Goal: Task Accomplishment & Management: Manage account settings

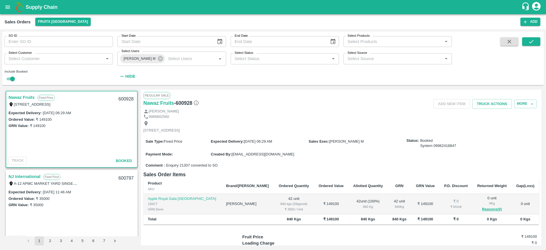
scroll to position [1831, 0]
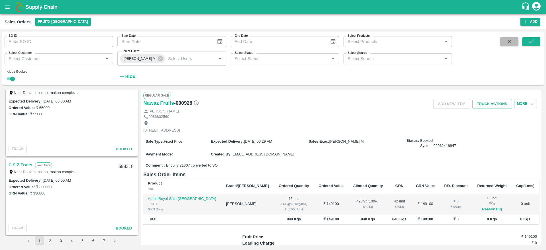
click at [513, 38] on button "button" at bounding box center [510, 41] width 18 height 9
checkbox input "false"
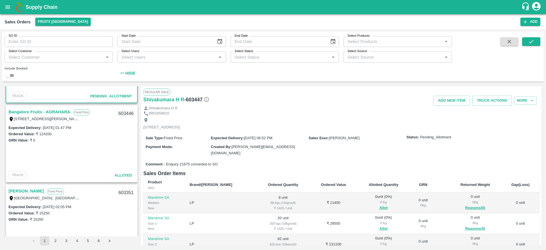
scroll to position [61, 0]
click at [50, 112] on link "Bangalore Fruits - AGRAHARA" at bounding box center [40, 112] width 62 height 7
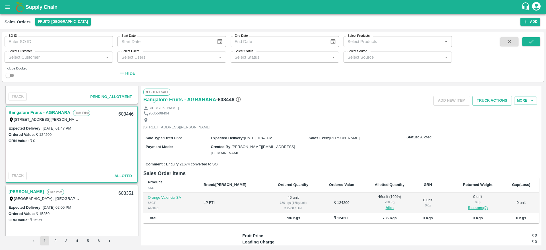
click at [127, 115] on div "603446" at bounding box center [126, 114] width 22 height 13
copy div "603446"
click at [491, 105] on button "Truck Actions" at bounding box center [493, 101] width 40 height 10
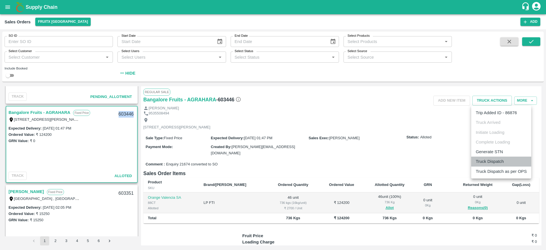
click at [489, 164] on li "Truck Dispatch" at bounding box center [502, 162] width 60 height 10
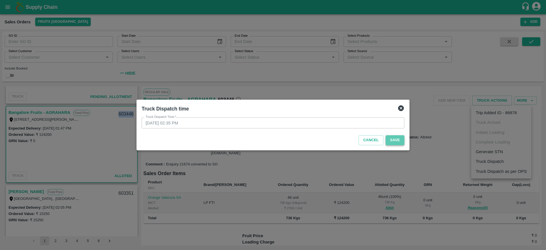
click at [404, 137] on button "Save" at bounding box center [395, 140] width 19 height 10
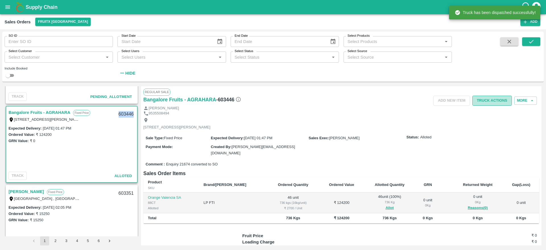
click at [500, 100] on button "Truck Actions" at bounding box center [493, 101] width 40 height 10
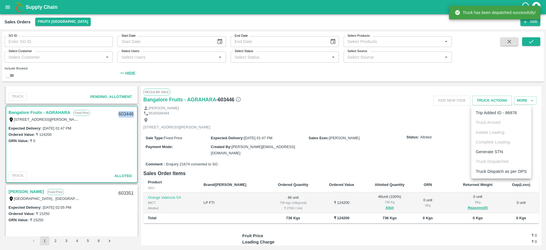
click at [503, 168] on li "Truck Dispatch as per OPS" at bounding box center [502, 171] width 60 height 10
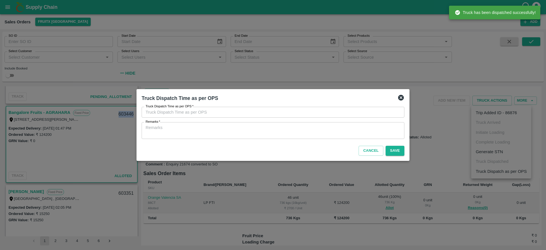
type input "28/08/2025 02:35 PM"
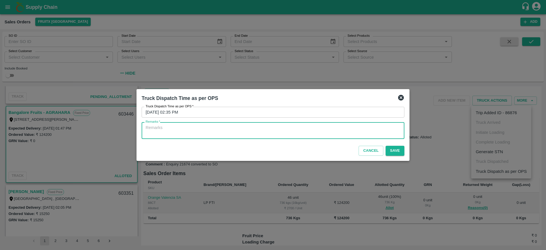
click at [372, 135] on textarea "Remarks   *" at bounding box center [273, 131] width 255 height 12
type textarea "OTD"
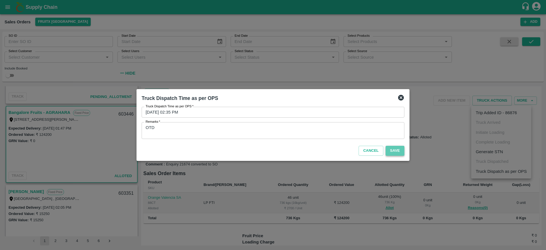
click at [393, 151] on button "Save" at bounding box center [395, 151] width 19 height 10
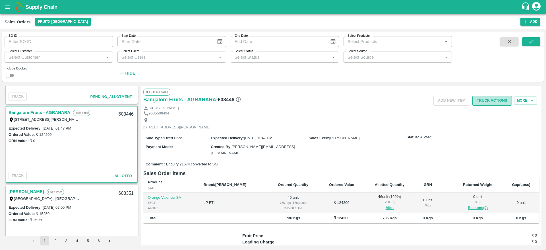
click at [492, 104] on button "Truck Actions" at bounding box center [493, 101] width 40 height 10
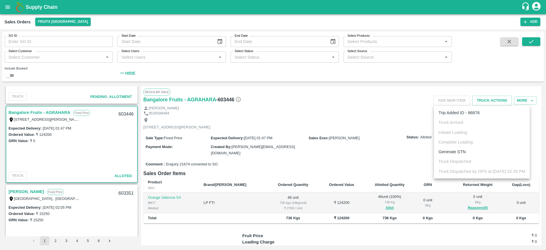
click at [365, 148] on div at bounding box center [273, 125] width 546 height 250
click at [124, 113] on div "603446" at bounding box center [126, 114] width 22 height 13
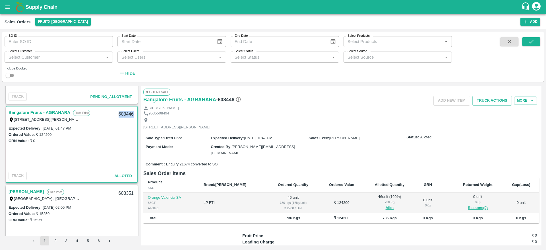
click at [124, 113] on div "603446" at bounding box center [126, 114] width 22 height 13
copy div "603446"
click at [502, 100] on button "Truck Actions" at bounding box center [493, 101] width 40 height 10
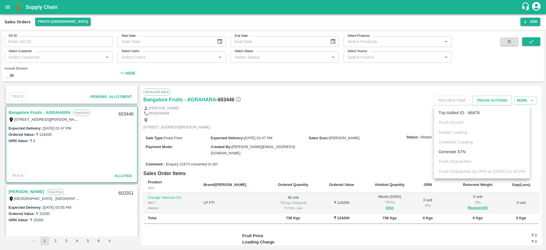
click at [267, 148] on div at bounding box center [273, 125] width 546 height 250
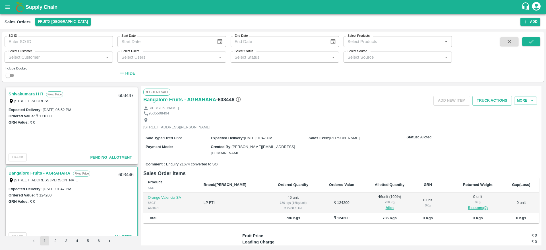
click at [37, 96] on link "Shivakumara H R" at bounding box center [26, 93] width 35 height 7
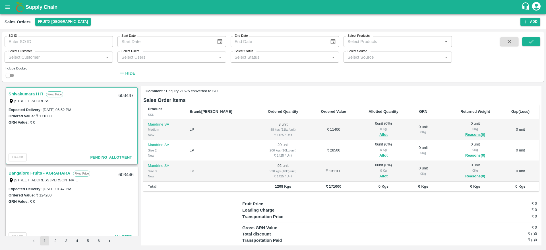
scroll to position [73, 0]
click at [380, 133] on button "Allot" at bounding box center [384, 134] width 8 height 7
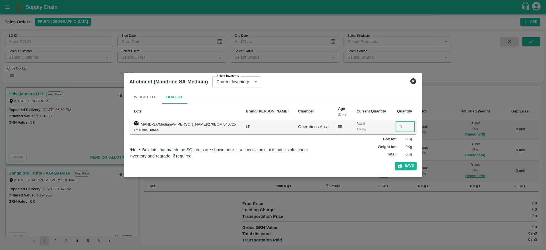
click at [400, 128] on input "number" at bounding box center [405, 126] width 19 height 11
type input "8"
click at [395, 162] on button "Save" at bounding box center [406, 166] width 22 height 8
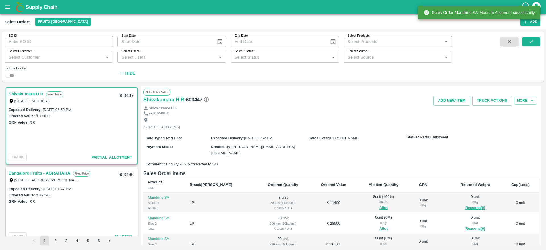
scroll to position [47, 0]
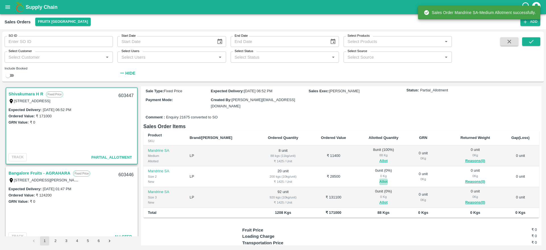
click at [380, 179] on button "Allot" at bounding box center [384, 181] width 8 height 7
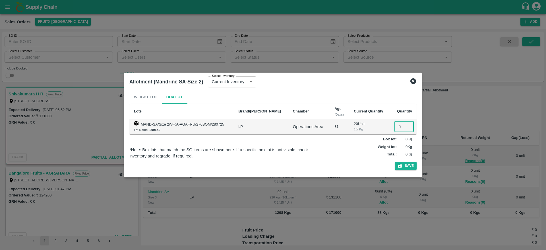
click at [400, 126] on input "number" at bounding box center [404, 126] width 19 height 11
type input "20"
click at [395, 162] on button "Save" at bounding box center [406, 166] width 22 height 8
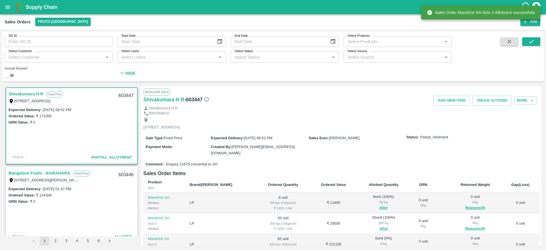
scroll to position [84, 0]
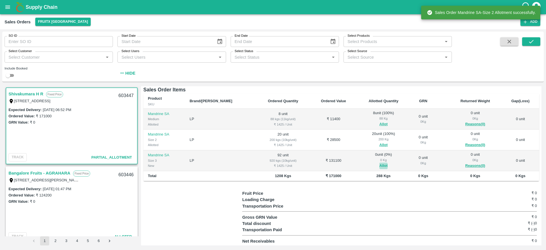
click at [380, 165] on button "Allot" at bounding box center [384, 166] width 8 height 7
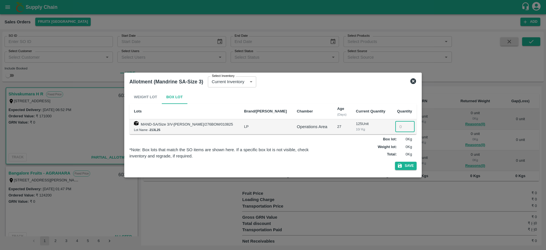
click at [400, 125] on input "number" at bounding box center [405, 126] width 19 height 11
type input "92"
click at [410, 164] on button "Save" at bounding box center [406, 166] width 22 height 8
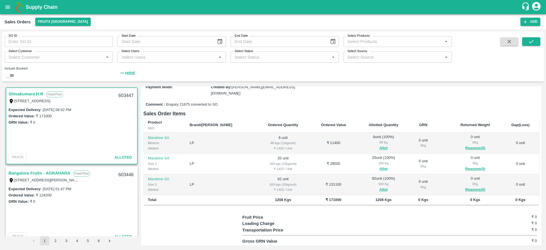
scroll to position [62, 0]
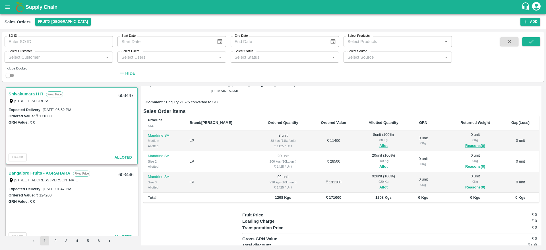
click at [125, 97] on div "603447" at bounding box center [126, 95] width 22 height 13
copy div "603447"
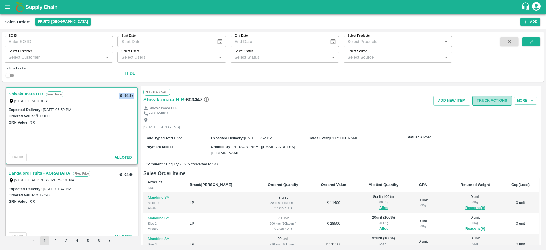
click at [486, 102] on button "Truck Actions" at bounding box center [493, 101] width 40 height 10
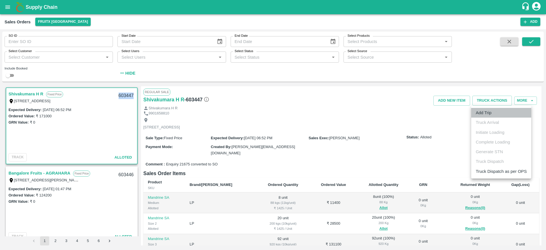
click at [492, 112] on li "Add Trip" at bounding box center [502, 113] width 60 height 10
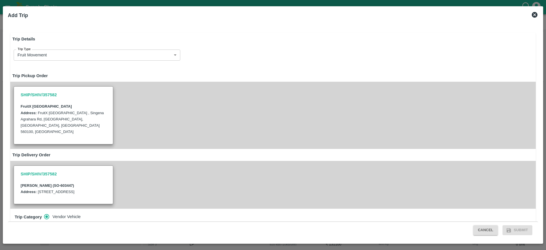
scroll to position [169, 0]
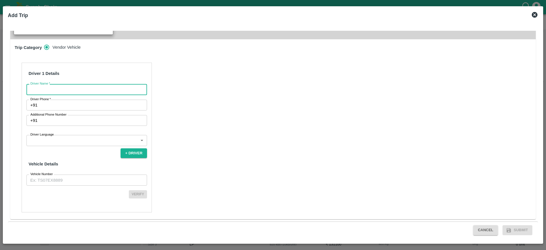
click at [96, 94] on input "Driver Name   *" at bounding box center [86, 89] width 121 height 11
type input "Shivakumar"
click at [94, 104] on input "Driver Phone   *" at bounding box center [93, 105] width 107 height 11
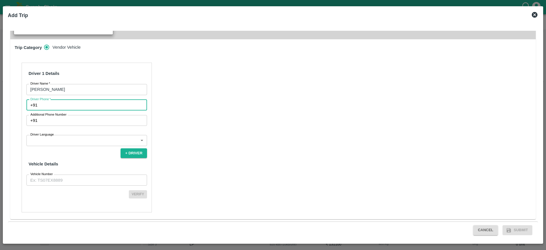
type input "6385216838"
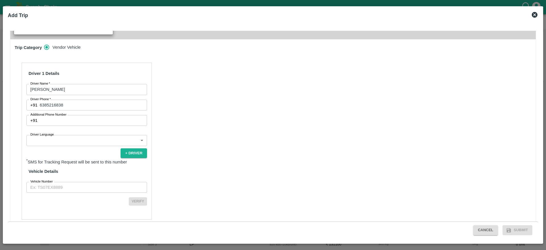
click at [94, 147] on div "Driver 1 Details Driver Name   * Shivakumar Driver Name Driver Phone   * +91 63…" at bounding box center [87, 141] width 130 height 157
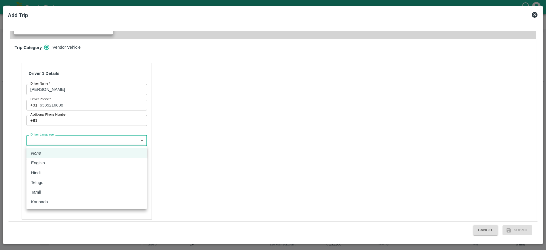
click at [90, 144] on body "Supply Chain Sales Orders FruitX Bangalore Add SO ID SO ID Start Date Start Dat…" at bounding box center [273, 125] width 546 height 250
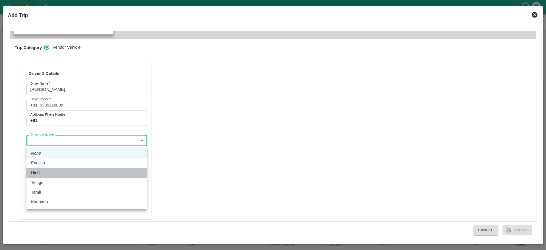
click at [56, 170] on div "Hindi" at bounding box center [86, 173] width 111 height 6
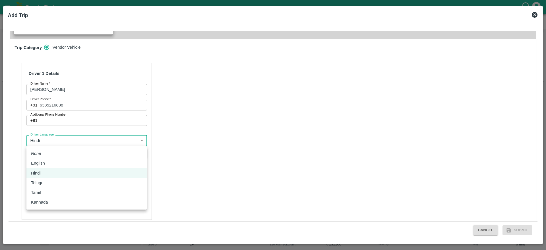
click at [64, 145] on body "Supply Chain Sales Orders FruitX Bangalore Add SO ID SO ID Start Date Start Dat…" at bounding box center [273, 125] width 546 height 250
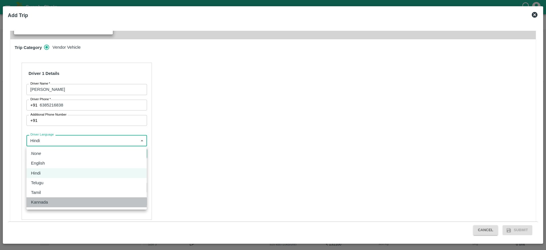
click at [65, 200] on div "Kannada" at bounding box center [86, 202] width 111 height 6
type input "ka"
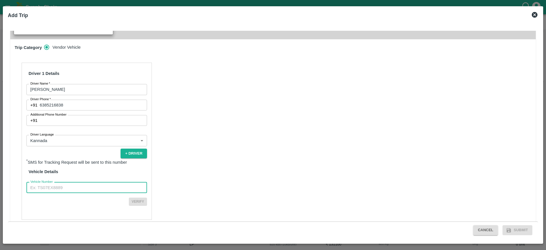
click at [103, 187] on input "Vehicle Number" at bounding box center [86, 187] width 121 height 11
type input "T"
type input "KA51HT5566"
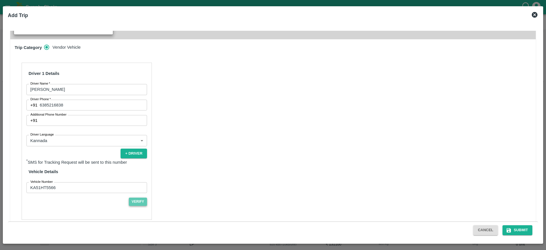
click at [144, 201] on button "Verify" at bounding box center [138, 202] width 18 height 8
click at [521, 227] on button "Submit" at bounding box center [518, 230] width 30 height 10
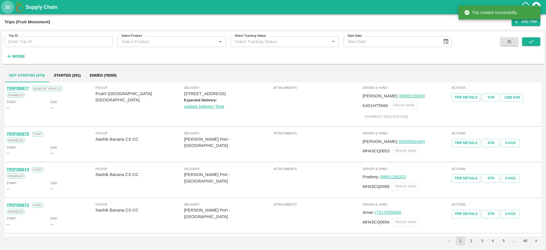
click at [8, 7] on icon "open drawer" at bounding box center [7, 6] width 5 height 3
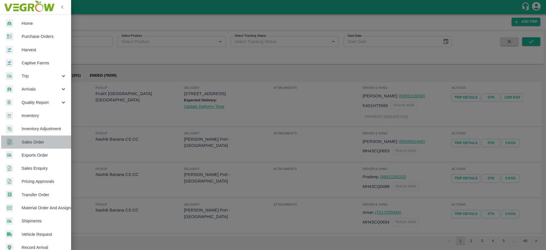
click at [42, 137] on link "Sales Order" at bounding box center [35, 141] width 71 height 13
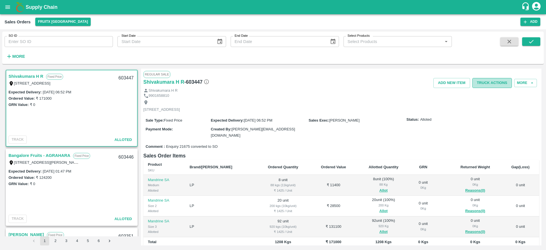
click at [494, 80] on button "Truck Actions" at bounding box center [493, 83] width 40 height 10
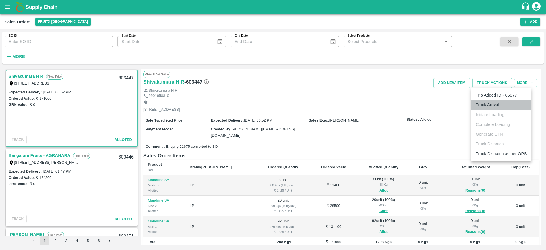
click at [480, 106] on li "Truck Arrival" at bounding box center [502, 105] width 60 height 10
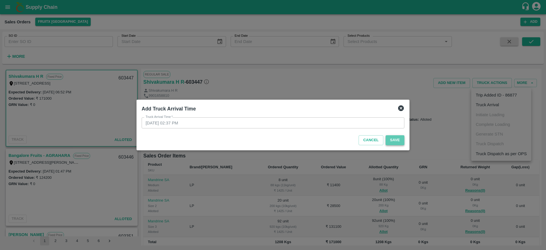
click at [390, 142] on button "Save" at bounding box center [395, 140] width 19 height 10
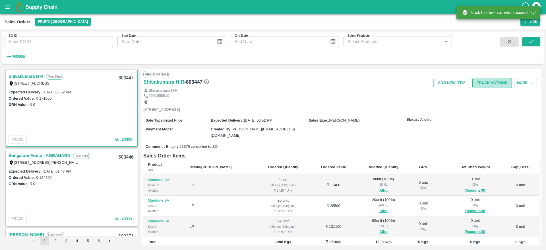
click at [487, 83] on button "Truck Actions" at bounding box center [493, 83] width 40 height 10
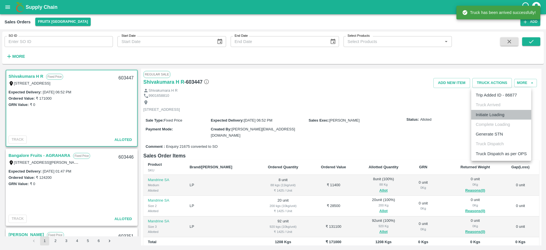
click at [503, 116] on li "Initiate Loading" at bounding box center [502, 115] width 60 height 10
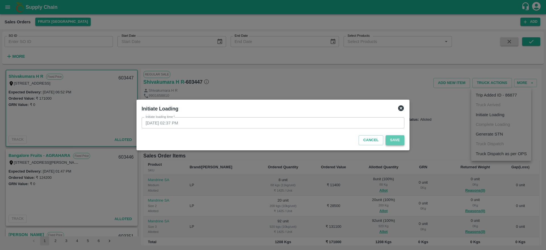
click at [398, 138] on button "Save" at bounding box center [395, 140] width 19 height 10
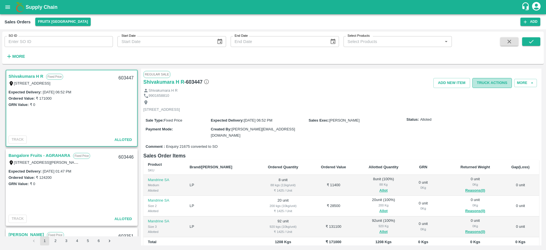
click at [493, 87] on button "Truck Actions" at bounding box center [493, 83] width 40 height 10
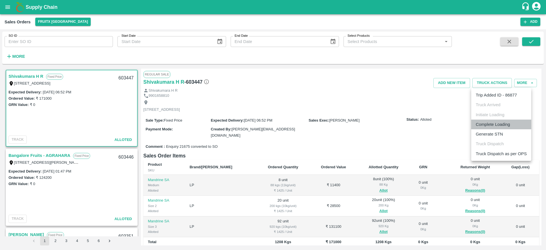
click at [493, 127] on li "Complete Loading" at bounding box center [502, 125] width 60 height 10
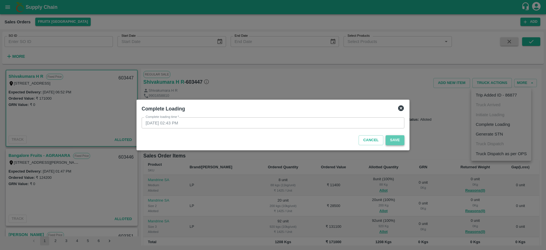
click at [401, 142] on button "Save" at bounding box center [395, 140] width 19 height 10
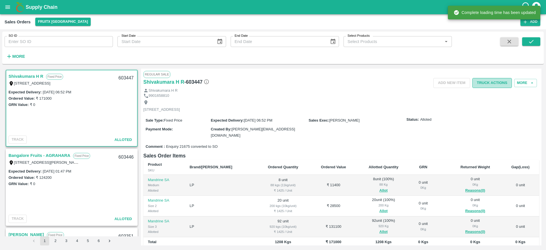
click at [489, 79] on button "Truck Actions" at bounding box center [493, 83] width 40 height 10
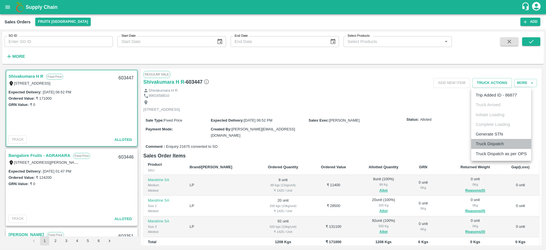
click at [492, 144] on li "Truck Dispatch" at bounding box center [502, 144] width 60 height 10
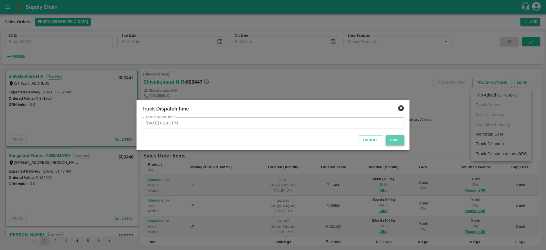
click at [400, 141] on button "Save" at bounding box center [395, 140] width 19 height 10
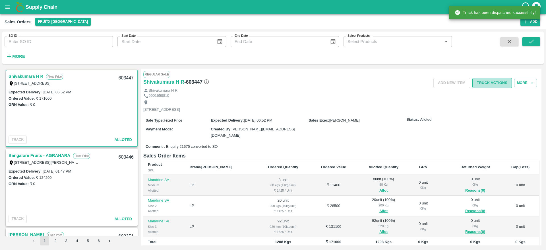
click at [485, 85] on button "Truck Actions" at bounding box center [493, 83] width 40 height 10
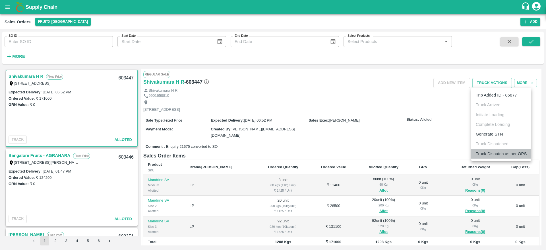
click at [488, 151] on li "Truck Dispatch as per OPS" at bounding box center [502, 154] width 60 height 10
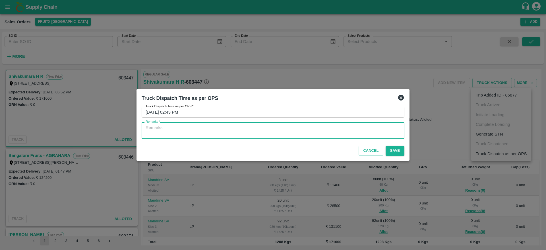
click at [354, 131] on textarea "Remarks   *" at bounding box center [273, 131] width 255 height 12
type textarea "otd"
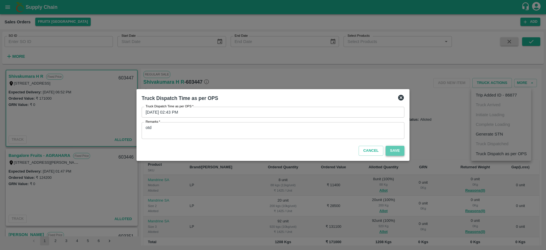
click at [388, 147] on button "Save" at bounding box center [395, 151] width 19 height 10
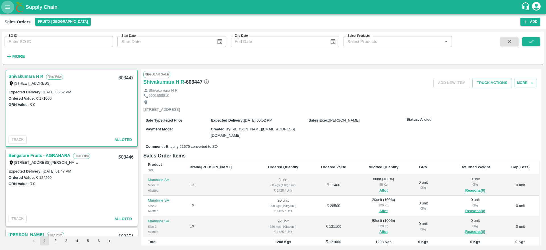
click at [7, 6] on icon "open drawer" at bounding box center [7, 6] width 5 height 3
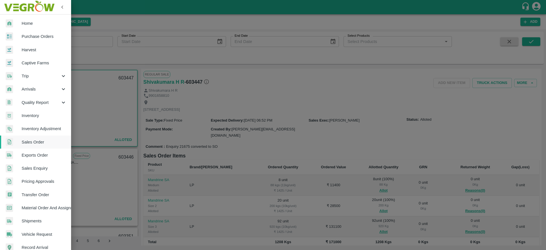
click at [39, 140] on span "Sales Order" at bounding box center [44, 142] width 45 height 6
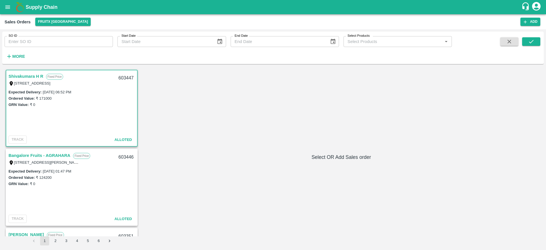
click at [15, 55] on strong "More" at bounding box center [18, 56] width 13 height 5
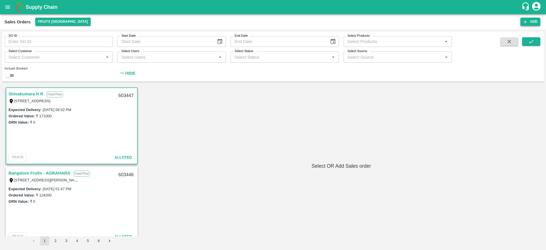
click at [523, 21] on button "Add" at bounding box center [531, 22] width 20 height 8
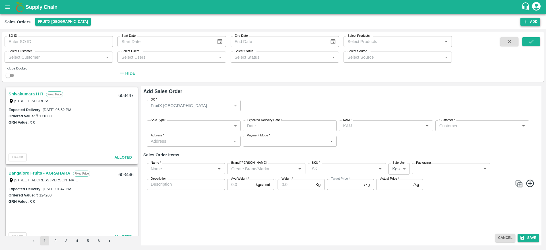
type input "[PERSON_NAME] R"
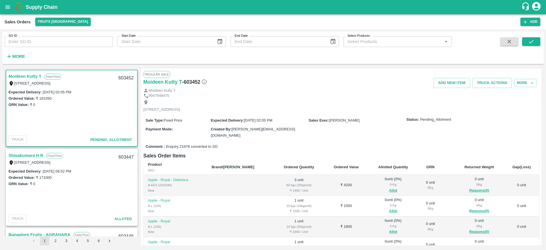
click at [28, 77] on link "Moideen Kutty T" at bounding box center [25, 76] width 33 height 7
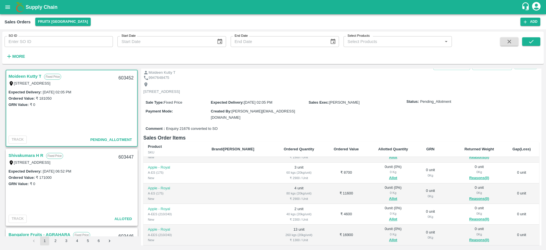
scroll to position [189, 0]
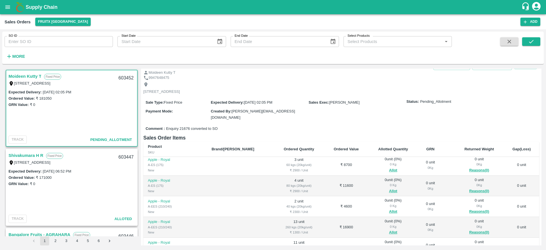
click at [334, 124] on div "Comment : Enquiry 21676 converted to SO" at bounding box center [341, 129] width 396 height 10
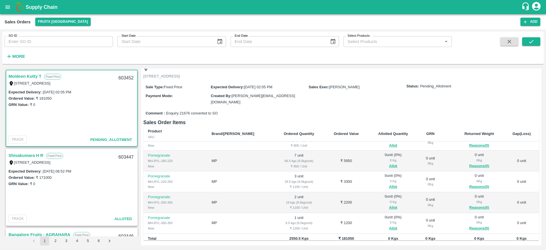
scroll to position [782, 0]
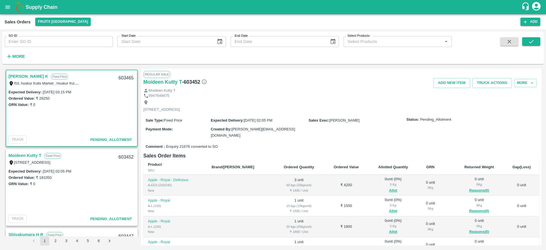
click at [27, 77] on link "[PERSON_NAME] K" at bounding box center [29, 76] width 40 height 7
click at [23, 75] on link "[PERSON_NAME] K" at bounding box center [29, 76] width 40 height 7
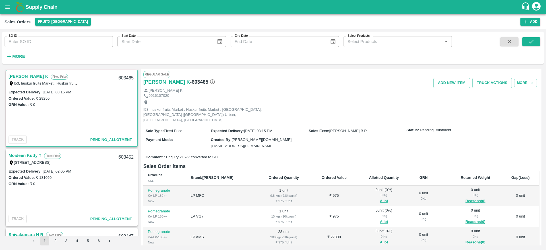
click at [16, 75] on link "[PERSON_NAME] K" at bounding box center [29, 76] width 40 height 7
click at [94, 103] on div "GRN Value: ₹ 0" at bounding box center [72, 104] width 126 height 6
click at [486, 84] on button "Truck Actions" at bounding box center [493, 83] width 40 height 10
click at [431, 102] on div at bounding box center [273, 125] width 546 height 250
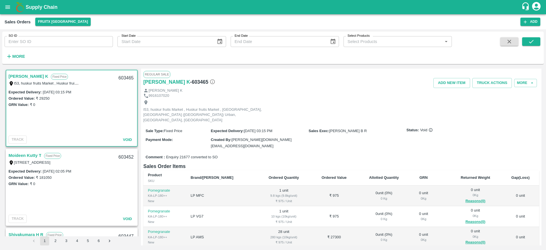
click at [17, 156] on link "Moideen Kutty T" at bounding box center [25, 155] width 33 height 7
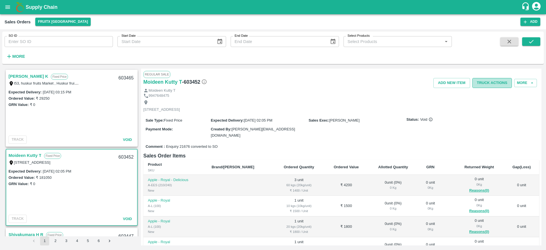
click at [487, 83] on button "Truck Actions" at bounding box center [493, 83] width 40 height 10
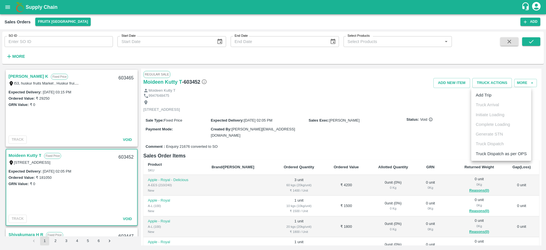
click at [451, 83] on div at bounding box center [273, 125] width 546 height 250
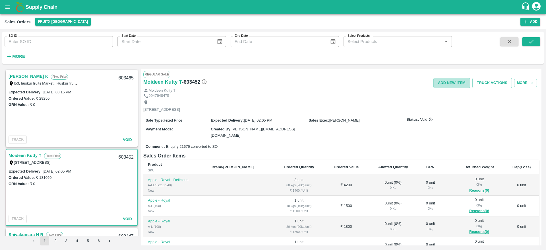
click at [451, 83] on button "Add NEW ITEM" at bounding box center [452, 83] width 37 height 10
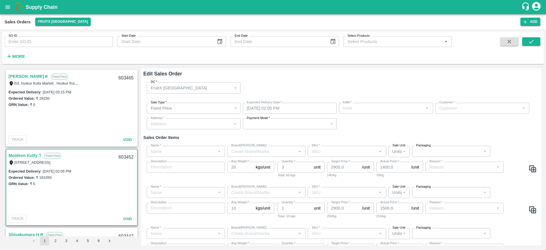
type input "3"
type input "5"
type input "1800.0"
type input "2"
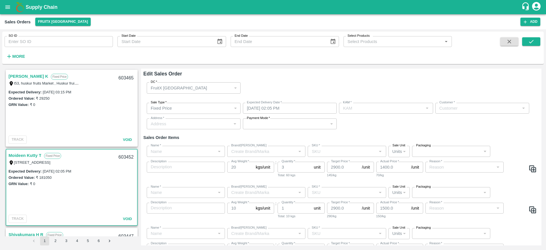
type input "2000.0"
type input "5"
type input "1800.0"
type input "1"
type input "1700.0"
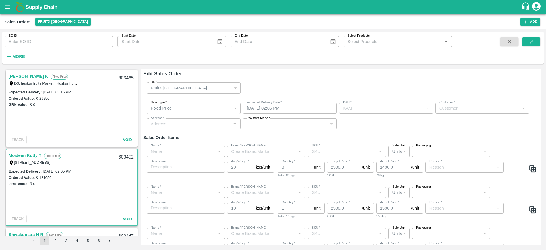
type input "1000.0"
type input "4"
type input "1800.0"
type input "800.0"
type input "1"
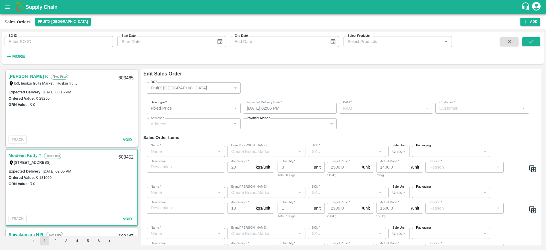
type input "1500.0"
type input "5"
type input "1000.0"
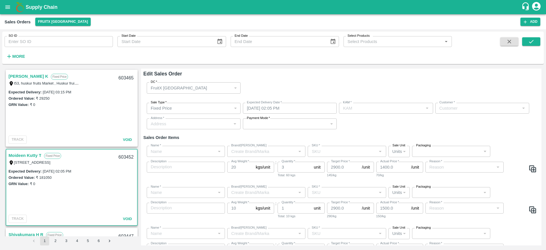
type input "2500.0"
type input "1600.0"
type input "1700.0"
type input "1"
type input "2000.0"
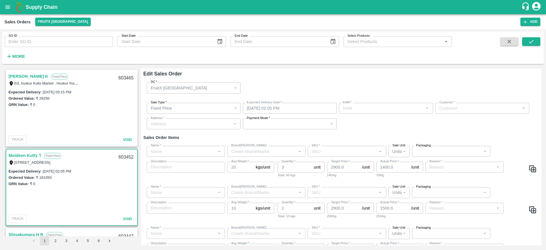
type input "4"
type input "2"
type input "1800.0"
type input "1000.0"
type input "1"
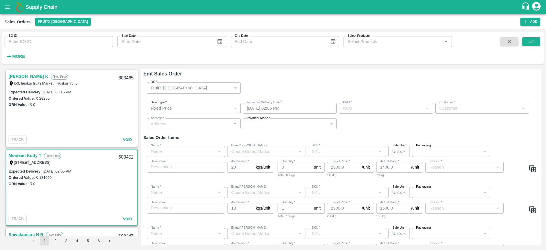
type input "2500.0"
type input "2000.0"
type input "2"
type input "2000.0"
type input "1000.0"
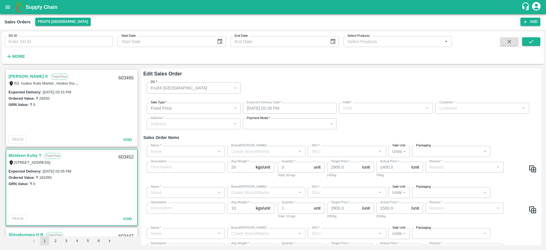
type input "5"
type input "1700.0"
type input "700.0"
type input "1"
type input "2500.0"
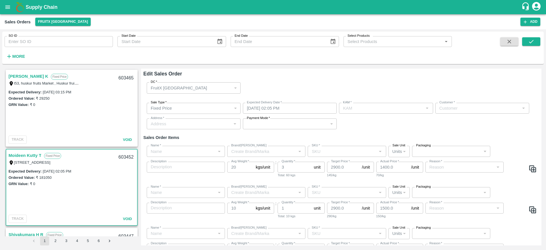
type input "1500.0"
type input "4"
type input "1200.0"
type input "2000.0"
type input "20"
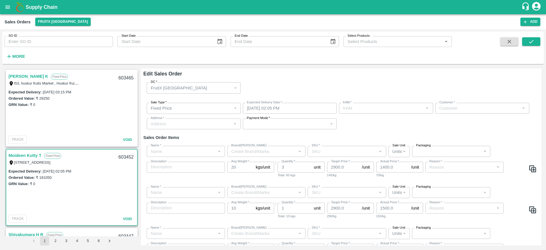
type input "2"
type input "1700.0"
type input "1000.0"
type input "6"
type input "900.0"
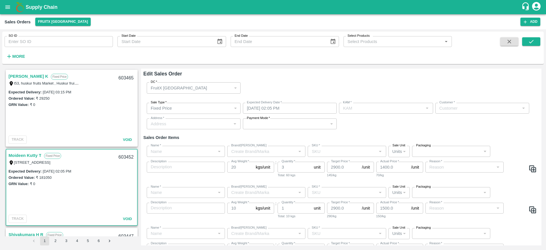
type input "800.0"
type input "7"
type input "1100.0"
type input "850.0"
type input "3"
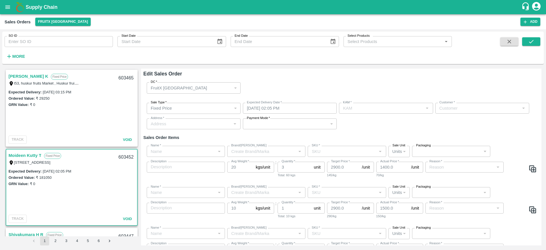
type input "1300.0"
type input "2"
type input "1500.0"
type input "1100.0"
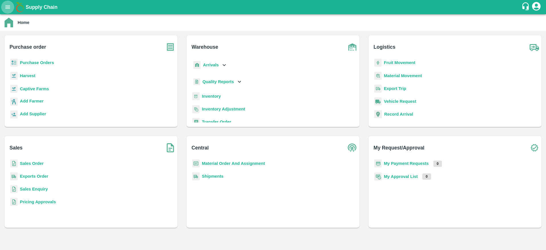
click at [4, 4] on button "open drawer" at bounding box center [7, 7] width 13 height 13
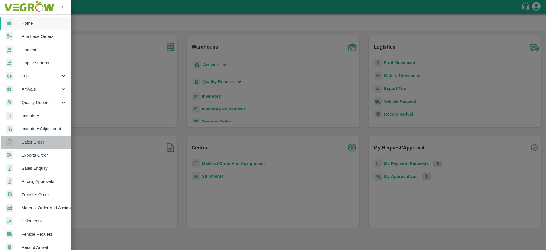
click at [37, 144] on span "Sales Order" at bounding box center [44, 142] width 45 height 6
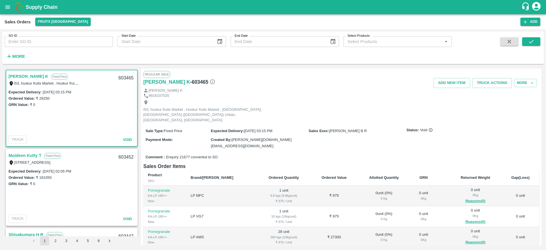
click at [28, 156] on link "Moideen Kutty T" at bounding box center [25, 155] width 33 height 7
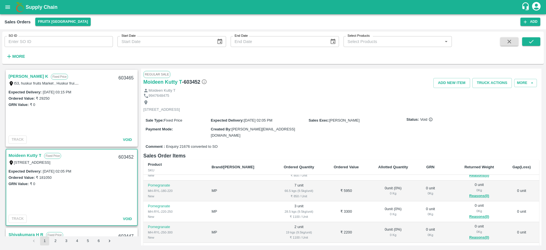
scroll to position [87, 0]
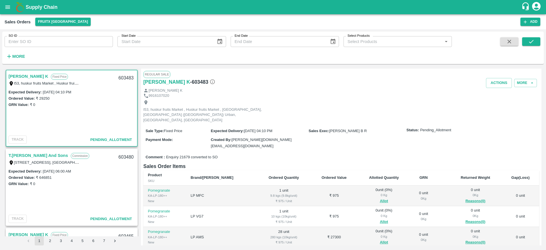
click at [19, 77] on link "[PERSON_NAME] K" at bounding box center [29, 76] width 40 height 7
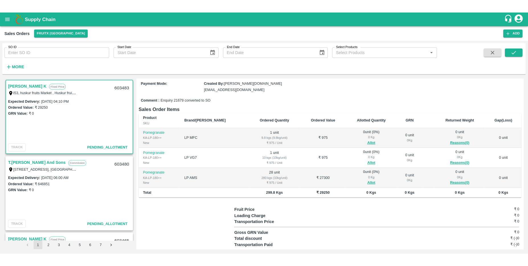
scroll to position [54, 0]
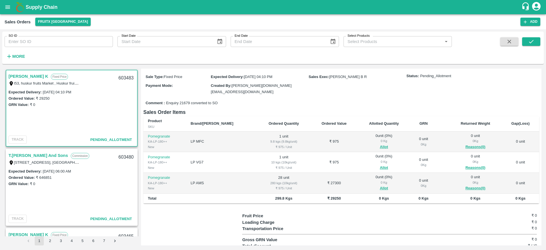
click at [16, 75] on link "[PERSON_NAME] K" at bounding box center [29, 76] width 40 height 7
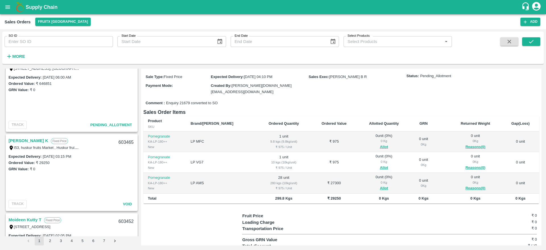
scroll to position [0, 0]
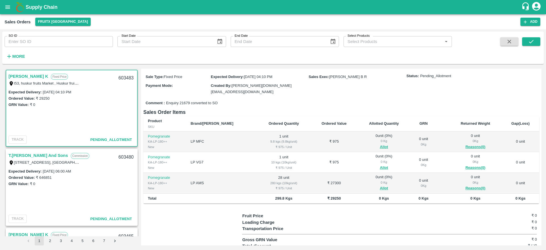
click at [44, 153] on link "T.[PERSON_NAME] And Sons" at bounding box center [38, 155] width 59 height 7
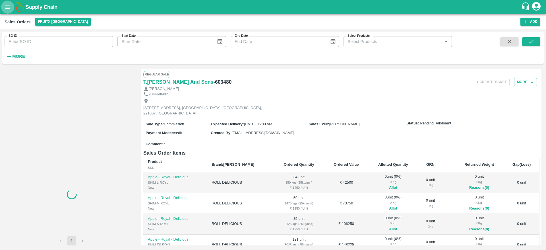
click at [9, 9] on icon "open drawer" at bounding box center [7, 6] width 5 height 3
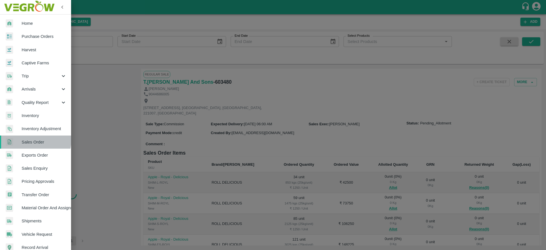
click at [32, 140] on span "Sales Order" at bounding box center [44, 142] width 45 height 6
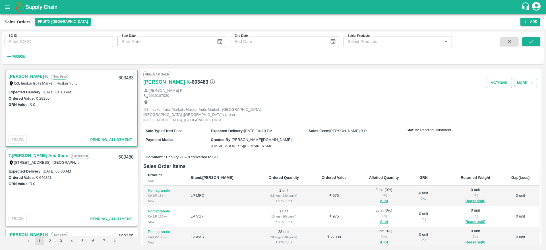
click at [32, 74] on link "[PERSON_NAME] K" at bounding box center [29, 76] width 40 height 7
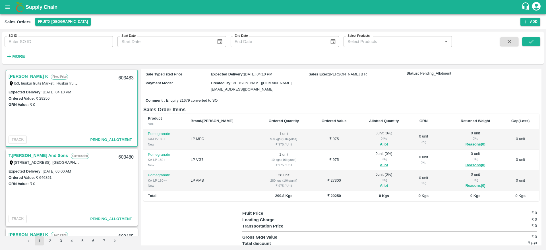
scroll to position [56, 0]
click at [380, 141] on button "Allot" at bounding box center [384, 144] width 8 height 7
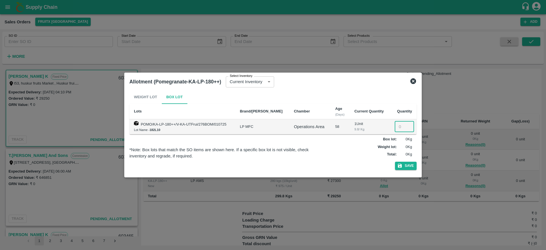
click at [398, 126] on input "number" at bounding box center [404, 126] width 19 height 11
type input "1"
click at [404, 166] on button "Save" at bounding box center [406, 166] width 22 height 8
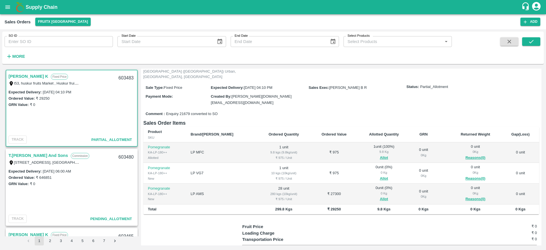
scroll to position [44, 0]
click at [380, 174] on button "Allot" at bounding box center [384, 177] width 8 height 7
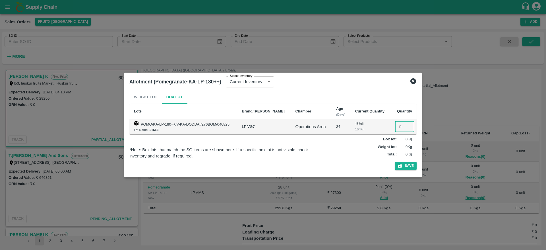
click at [398, 129] on input "number" at bounding box center [404, 126] width 19 height 11
type input "1"
click at [410, 165] on button "Save" at bounding box center [406, 166] width 22 height 8
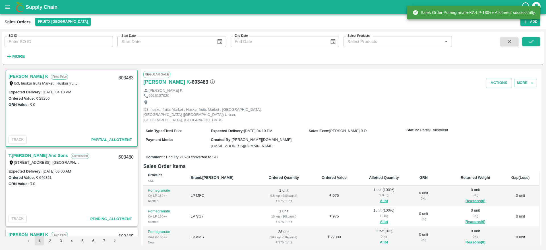
click at [126, 76] on div "603483" at bounding box center [126, 77] width 22 height 13
copy div "603483"
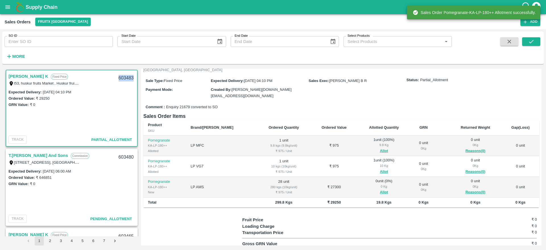
scroll to position [50, 0]
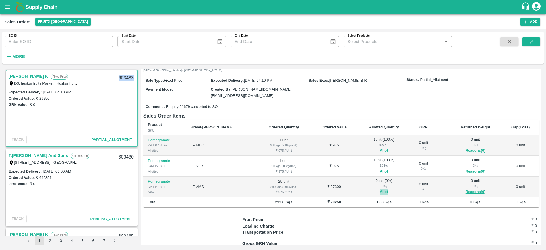
click at [380, 189] on button "Allot" at bounding box center [384, 192] width 8 height 7
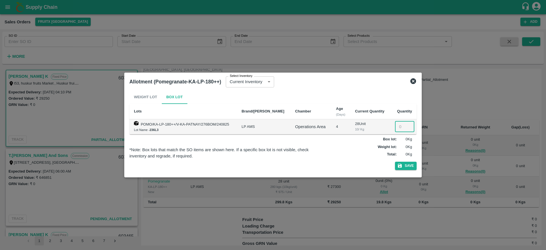
click at [399, 128] on input "number" at bounding box center [404, 126] width 19 height 11
type input "28"
click at [403, 167] on icon "button" at bounding box center [400, 165] width 5 height 5
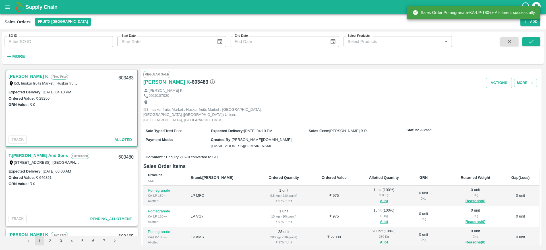
click at [27, 75] on link "[PERSON_NAME] K" at bounding box center [29, 76] width 40 height 7
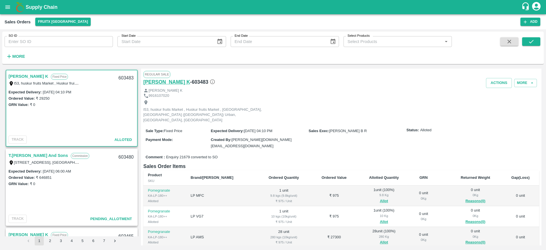
click at [151, 84] on h6 "[PERSON_NAME] K" at bounding box center [166, 82] width 47 height 8
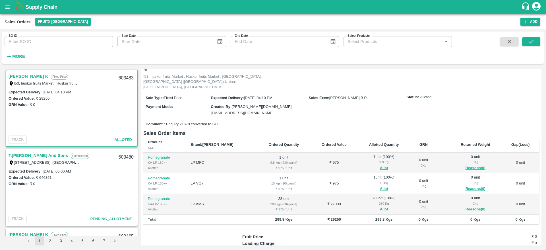
scroll to position [36, 0]
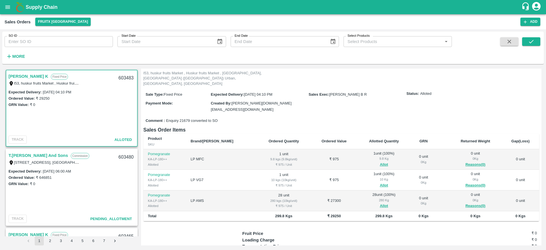
click at [23, 78] on link "[PERSON_NAME] K" at bounding box center [29, 76] width 40 height 7
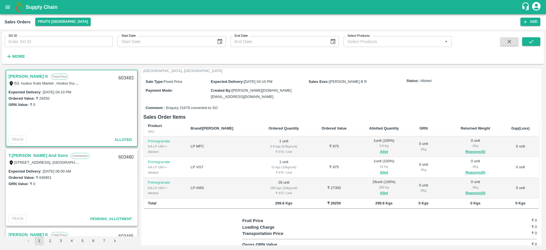
scroll to position [0, 0]
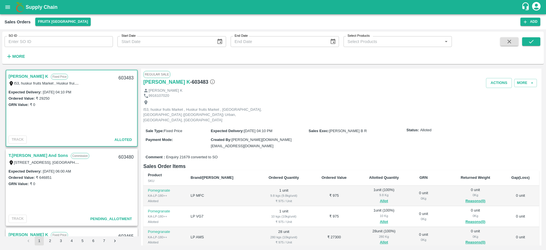
click at [24, 79] on link "[PERSON_NAME] K" at bounding box center [29, 76] width 40 height 7
click at [494, 85] on button "Actions" at bounding box center [499, 83] width 26 height 10
click at [498, 107] on li "Deliver" at bounding box center [512, 105] width 60 height 10
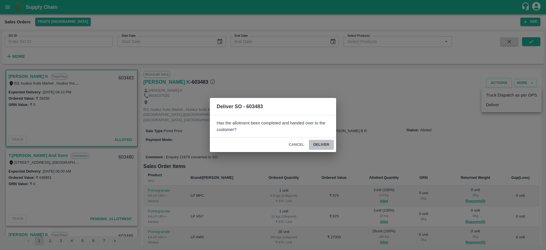
click at [321, 143] on button "Deliver" at bounding box center [321, 145] width 25 height 10
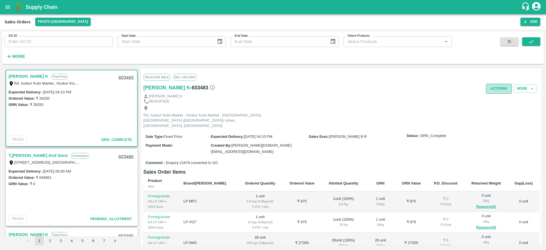
click at [494, 86] on button "Actions" at bounding box center [499, 89] width 26 height 10
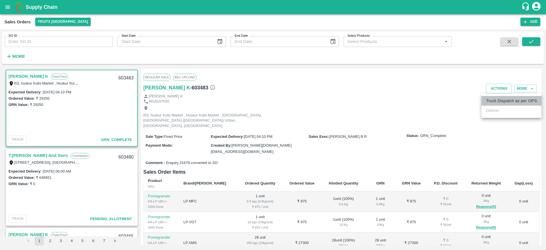
click at [493, 101] on li "Truck Dispatch as per OPS" at bounding box center [512, 101] width 60 height 10
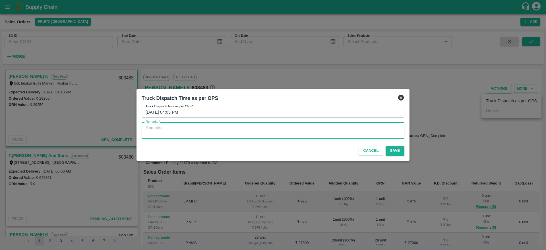
click at [229, 134] on textarea "Remarks   *" at bounding box center [273, 131] width 255 height 12
type textarea "OTD"
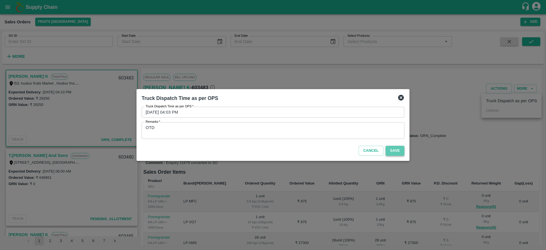
click at [397, 147] on button "Save" at bounding box center [395, 151] width 19 height 10
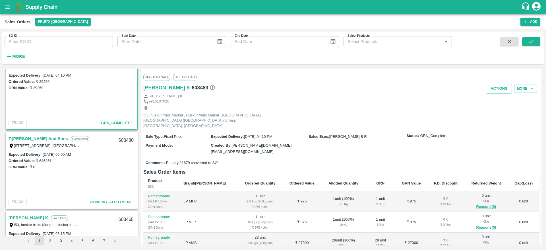
scroll to position [18, 0]
click at [50, 135] on link "T.[PERSON_NAME] And Sons" at bounding box center [38, 137] width 59 height 7
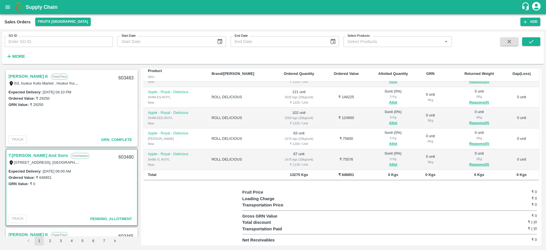
click at [38, 9] on b "Supply Chain" at bounding box center [42, 7] width 32 height 6
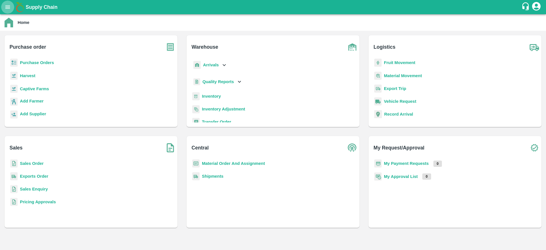
click at [11, 6] on icon "open drawer" at bounding box center [8, 7] width 6 height 6
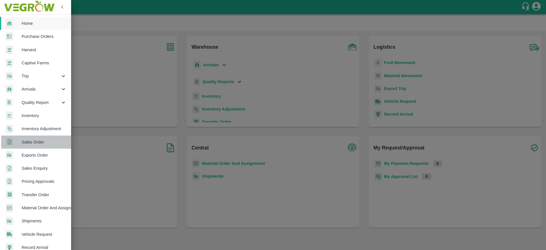
click at [40, 144] on span "Sales Order" at bounding box center [44, 142] width 45 height 6
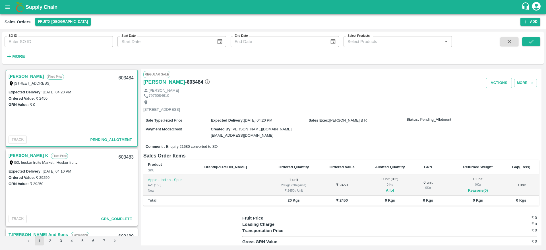
click at [36, 76] on link "[PERSON_NAME]" at bounding box center [27, 76] width 36 height 7
click at [386, 192] on button "Allot" at bounding box center [390, 190] width 8 height 7
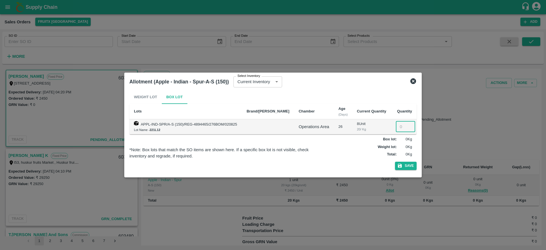
click at [398, 128] on input "number" at bounding box center [405, 126] width 19 height 11
type input "1"
click at [409, 162] on button "Save" at bounding box center [406, 166] width 22 height 8
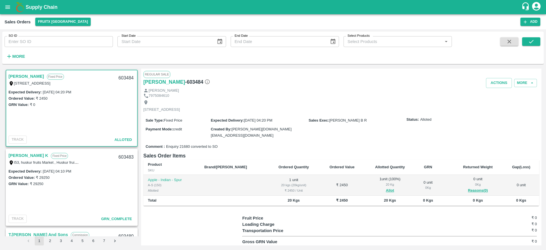
click at [36, 71] on div "[PERSON_NAME] Fixed Price [STREET_ADDRESS]" at bounding box center [71, 79] width 131 height 18
click at [161, 82] on h6 "[PERSON_NAME]" at bounding box center [164, 82] width 42 height 8
click at [499, 87] on button "Actions" at bounding box center [499, 83] width 26 height 10
click at [495, 105] on li "Deliver" at bounding box center [512, 105] width 60 height 10
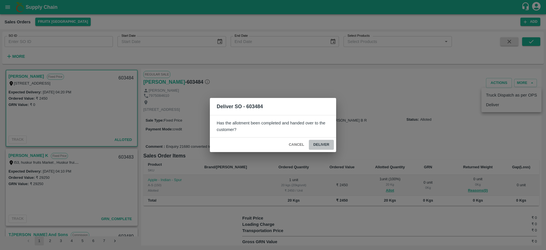
click at [319, 147] on button "Deliver" at bounding box center [321, 145] width 25 height 10
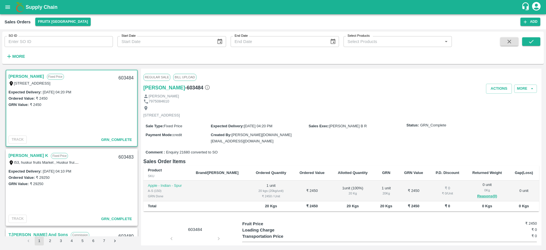
click at [119, 79] on div "603484" at bounding box center [126, 77] width 22 height 13
copy div "603484"
click at [497, 90] on button "Actions" at bounding box center [499, 89] width 26 height 10
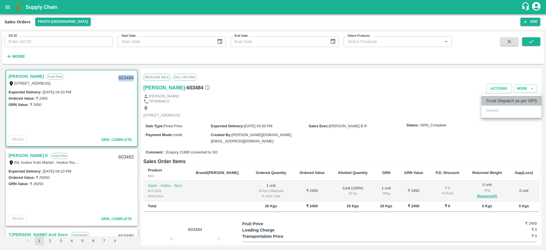
click at [497, 100] on li "Truck Dispatch as per OPS" at bounding box center [512, 101] width 60 height 10
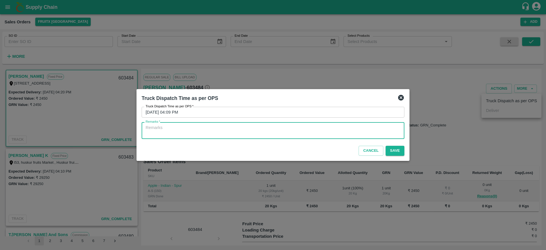
click at [295, 128] on textarea "Remarks   *" at bounding box center [273, 131] width 255 height 12
type textarea "OTD"
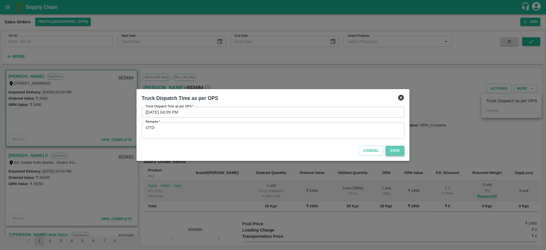
click at [390, 149] on button "Save" at bounding box center [395, 151] width 19 height 10
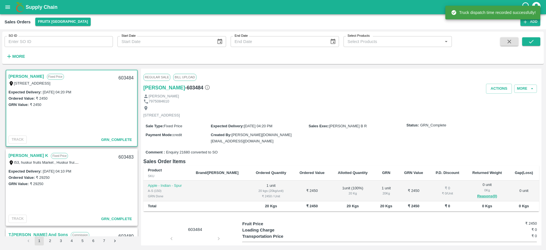
click at [85, 126] on div "Expected Delivery : [DATE] 04:20 PM Ordered Value: ₹ 2450 GRN Value: ₹ 2450" at bounding box center [71, 111] width 131 height 45
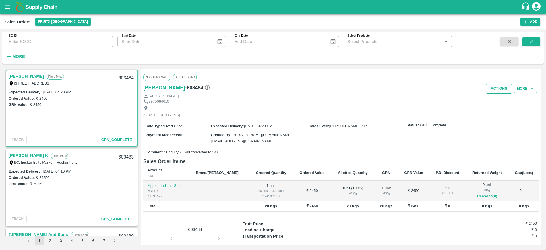
click at [499, 88] on button "Actions" at bounding box center [499, 89] width 26 height 10
click at [408, 102] on div at bounding box center [273, 125] width 546 height 250
click at [84, 94] on div "Expected Delivery : [DATE] 04:20 PM" at bounding box center [72, 92] width 126 height 6
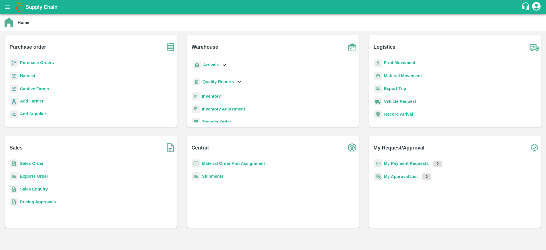
click at [7, 7] on icon "open drawer" at bounding box center [7, 6] width 5 height 3
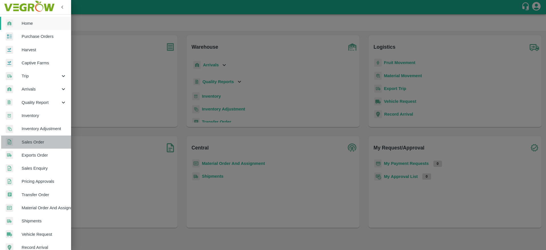
click at [37, 144] on span "Sales Order" at bounding box center [44, 142] width 45 height 6
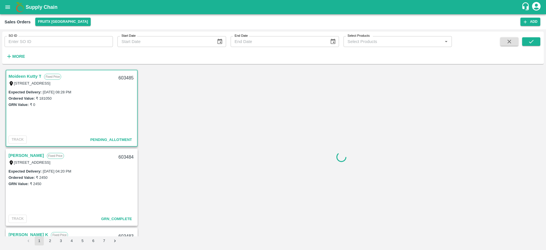
click at [32, 78] on link "Moideen Kutty T" at bounding box center [25, 76] width 33 height 7
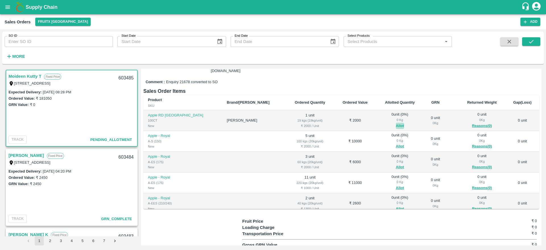
click at [396, 123] on button "Allot" at bounding box center [400, 126] width 8 height 7
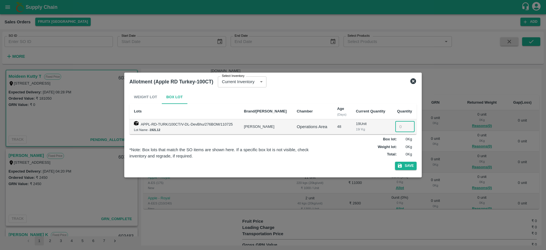
click at [399, 127] on input "number" at bounding box center [405, 126] width 19 height 11
type input "1"
click at [403, 165] on icon "button" at bounding box center [400, 165] width 5 height 5
click at [406, 167] on button "Save" at bounding box center [406, 166] width 22 height 8
click at [412, 166] on button "Save" at bounding box center [406, 166] width 22 height 8
